Goal: Transaction & Acquisition: Purchase product/service

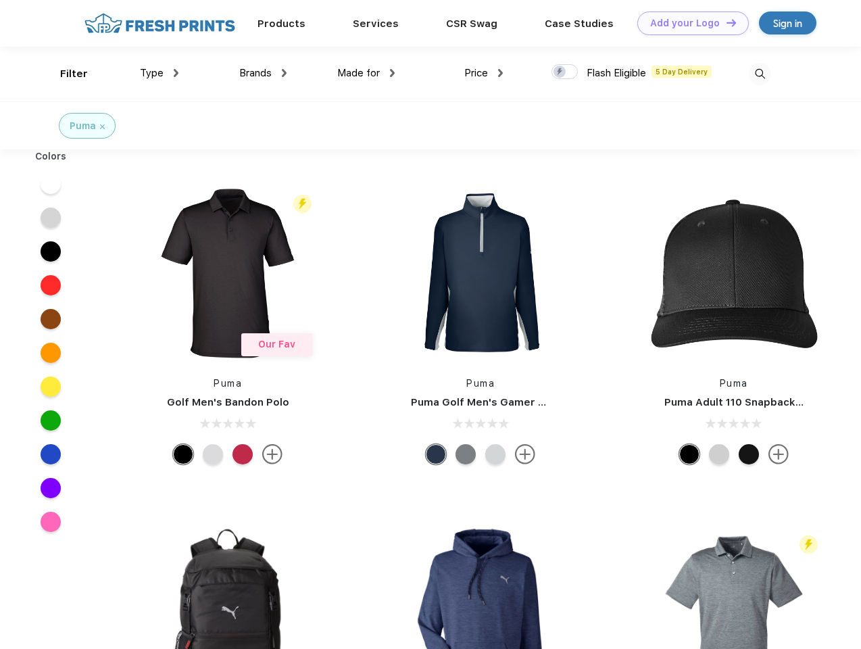
scroll to position [1, 0]
click at [688, 23] on link "Add your Logo Design Tool" at bounding box center [694, 23] width 112 height 24
click at [0, 0] on div "Design Tool" at bounding box center [0, 0] width 0 height 0
click at [726, 22] on link "Add your Logo Design Tool" at bounding box center [694, 23] width 112 height 24
click at [65, 74] on div "Filter" at bounding box center [74, 74] width 28 height 16
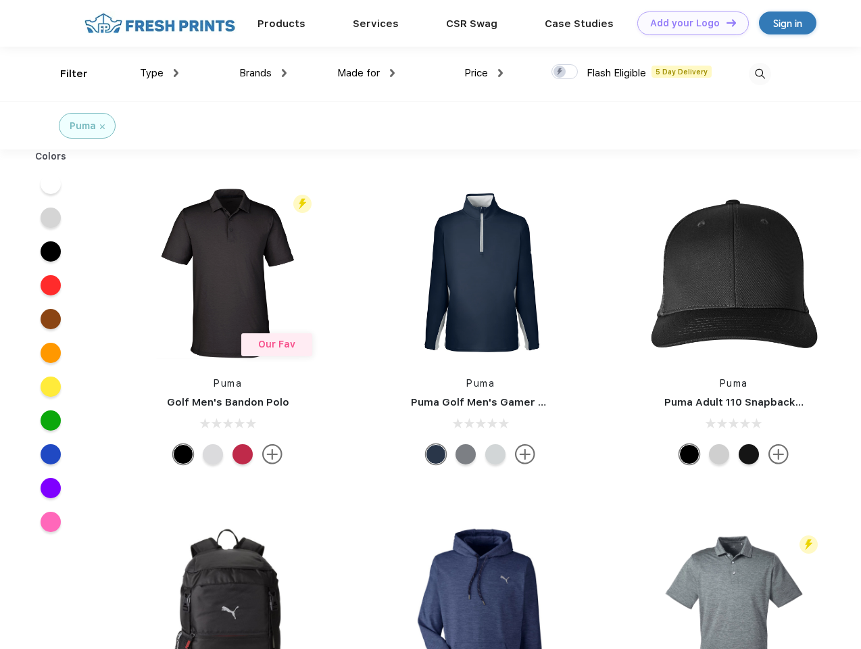
click at [160, 73] on span "Type" at bounding box center [152, 73] width 24 height 12
click at [263, 73] on span "Brands" at bounding box center [255, 73] width 32 height 12
click at [366, 73] on span "Made for" at bounding box center [358, 73] width 43 height 12
click at [484, 73] on span "Price" at bounding box center [477, 73] width 24 height 12
click at [565, 72] on div at bounding box center [565, 71] width 26 height 15
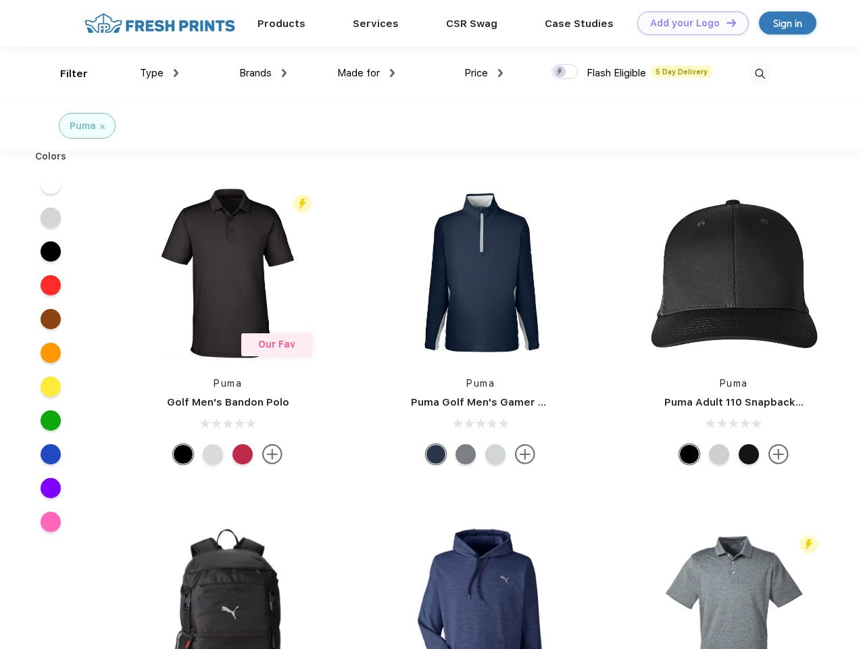
click at [561, 72] on input "checkbox" at bounding box center [556, 68] width 9 height 9
click at [760, 74] on img at bounding box center [760, 74] width 22 height 22
